Goal: Transaction & Acquisition: Book appointment/travel/reservation

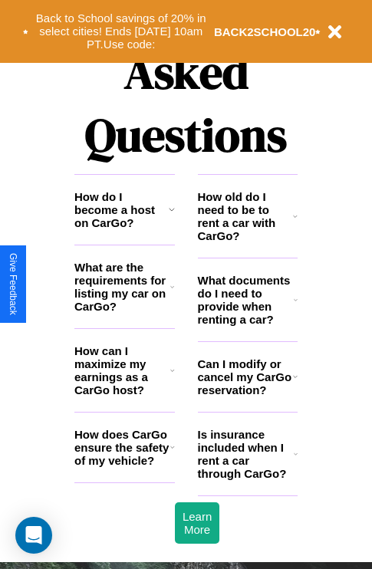
scroll to position [1858, 0]
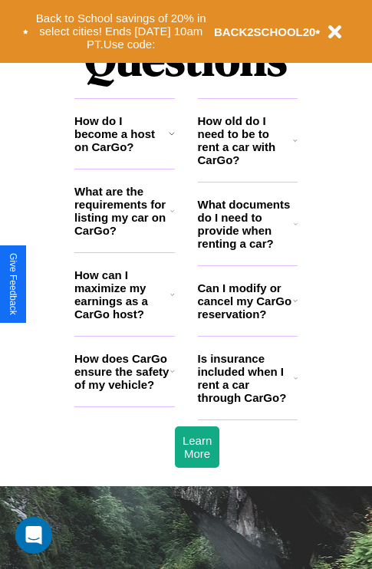
click at [247, 321] on h3 "Can I modify or cancel my CarGo reservation?" at bounding box center [245, 300] width 95 height 39
click at [295, 384] on icon at bounding box center [296, 378] width 4 height 12
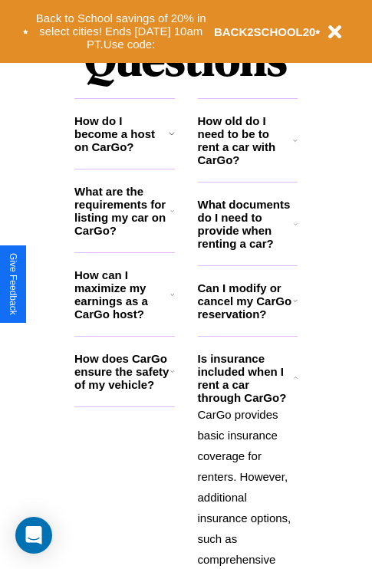
click at [247, 248] on h3 "What documents do I need to provide when renting a car?" at bounding box center [246, 224] width 97 height 52
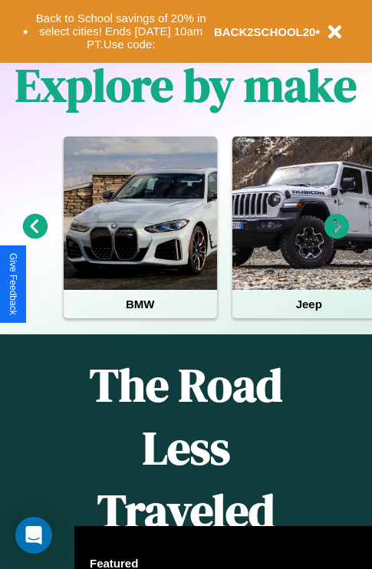
scroll to position [236, 0]
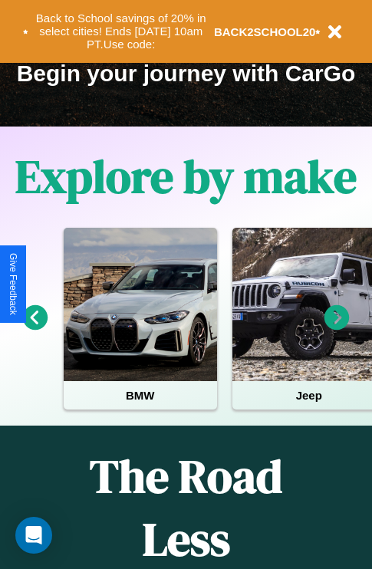
click at [35, 328] on icon at bounding box center [35, 317] width 25 height 25
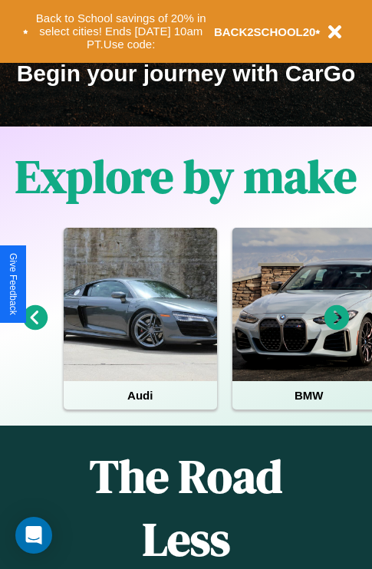
click at [337, 328] on icon at bounding box center [336, 317] width 25 height 25
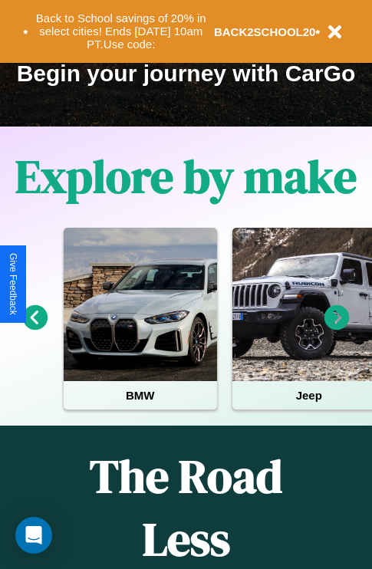
click at [35, 328] on icon at bounding box center [35, 317] width 25 height 25
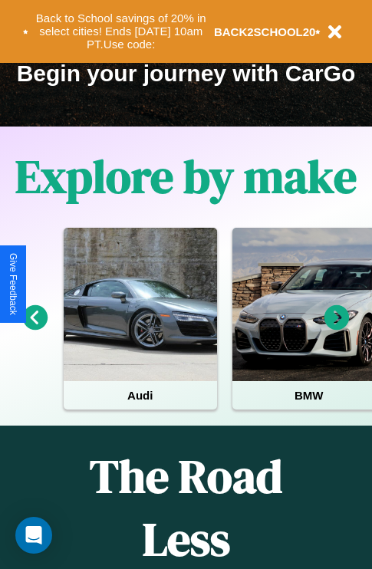
click at [35, 328] on icon at bounding box center [35, 317] width 25 height 25
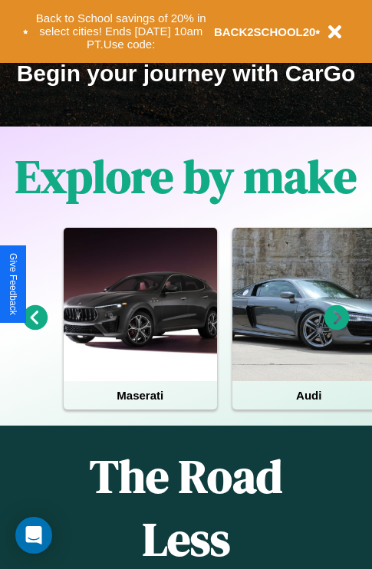
click at [337, 328] on icon at bounding box center [336, 317] width 25 height 25
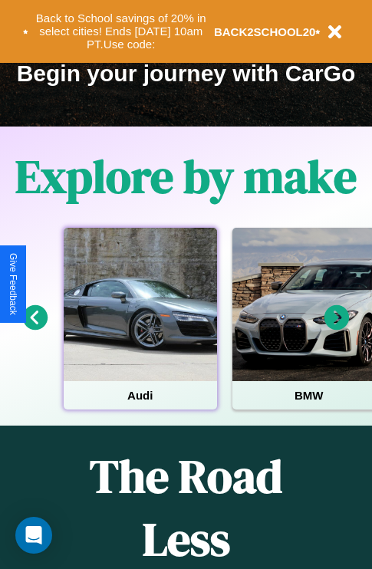
click at [140, 328] on div at bounding box center [140, 304] width 153 height 153
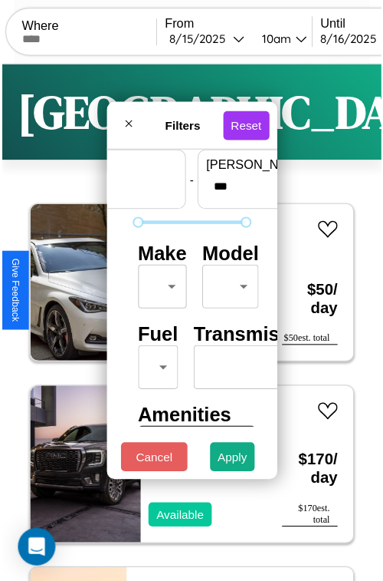
scroll to position [45, 0]
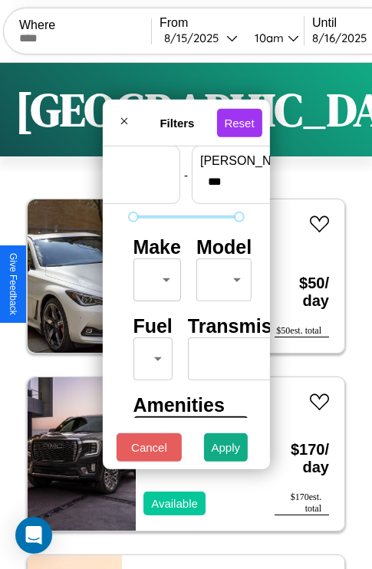
click at [154, 276] on body "CarGo Where From [DATE] 10am Until [DATE] 10am Become a Host Login Sign Up Toky…" at bounding box center [186, 316] width 372 height 633
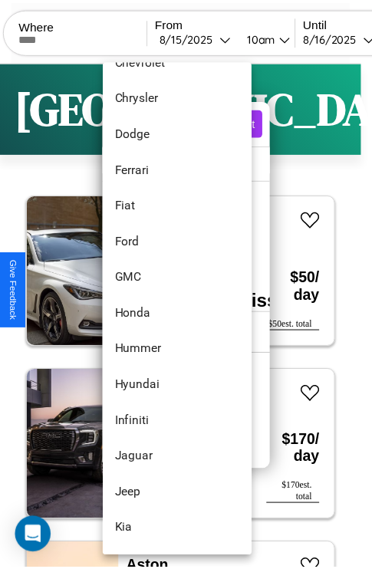
scroll to position [360, 0]
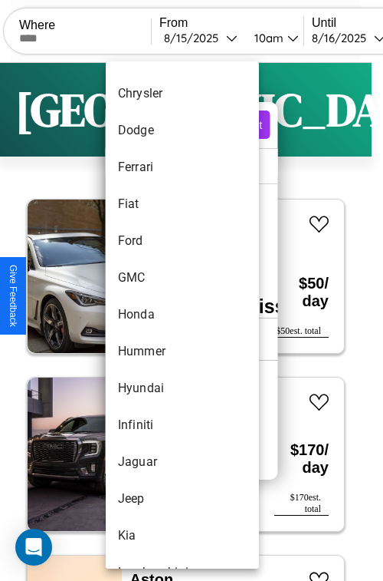
click at [153, 314] on li "Honda" at bounding box center [182, 314] width 153 height 37
type input "*****"
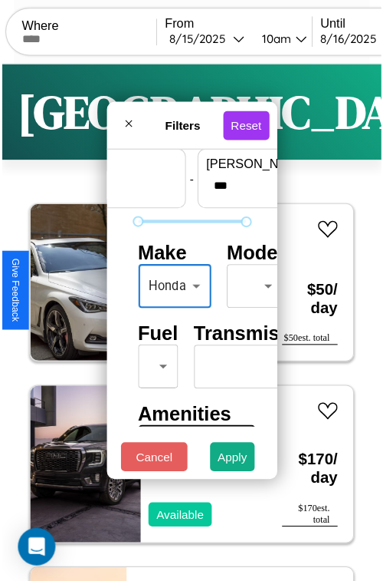
scroll to position [124, 48]
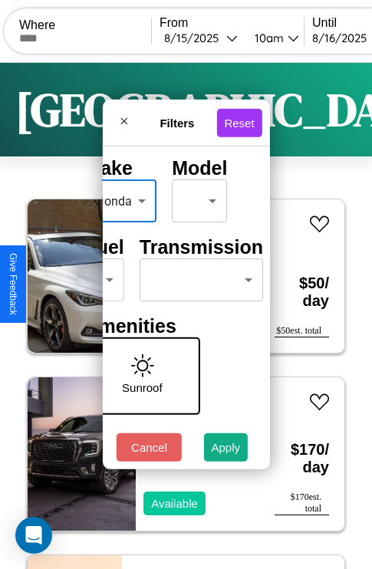
click at [198, 276] on body "CarGo Where From [DATE] 10am Until [DATE] 10am Become a Host Login Sign Up Toky…" at bounding box center [186, 316] width 372 height 633
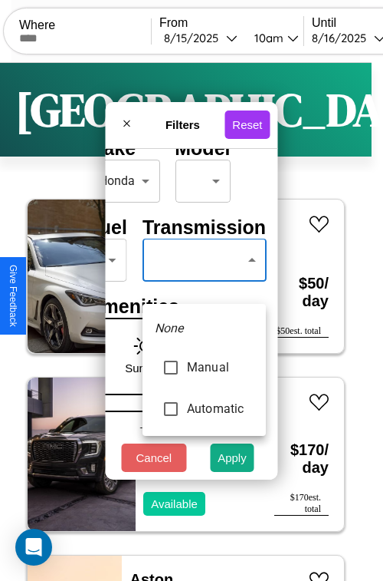
type input "*********"
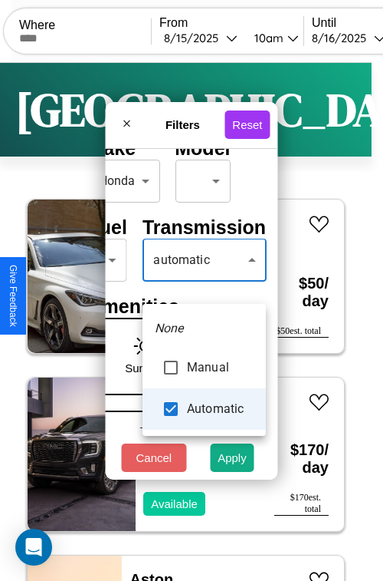
click at [204, 282] on div at bounding box center [191, 290] width 383 height 581
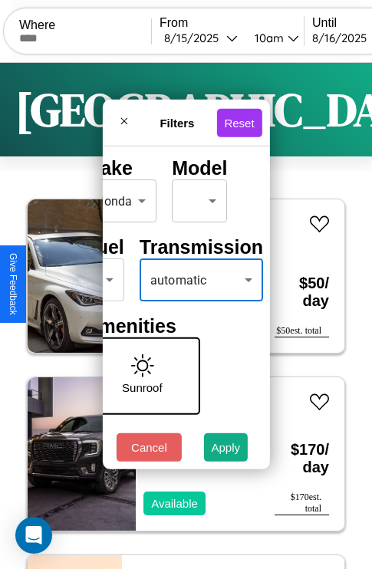
click at [226, 451] on button "Apply" at bounding box center [226, 447] width 44 height 28
